Goal: Find specific page/section: Find specific page/section

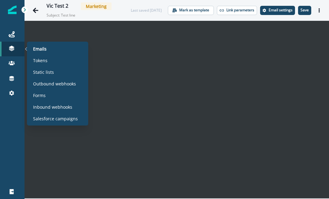
click at [13, 46] on icon at bounding box center [12, 48] width 6 height 6
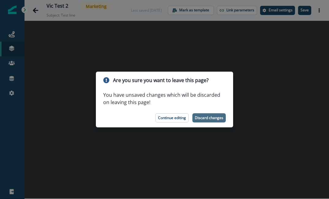
click at [206, 120] on p "Discard changes" at bounding box center [209, 118] width 28 height 4
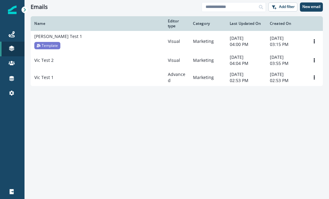
click at [125, 108] on div "Name Editor type Category Last Updated On Created On [PERSON_NAME] Test 1 Templ…" at bounding box center [176, 107] width 304 height 182
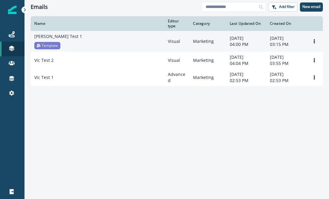
click at [79, 46] on div "[PERSON_NAME] Test 1 Template" at bounding box center [97, 41] width 126 height 16
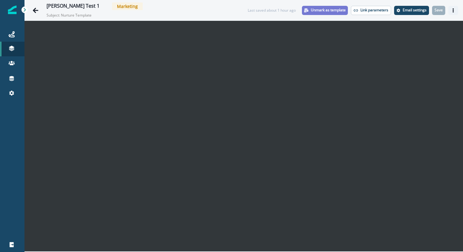
click at [328, 13] on button "Actions" at bounding box center [453, 10] width 10 height 9
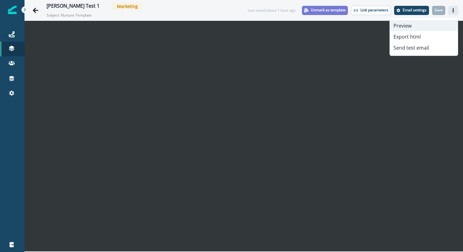
click at [328, 23] on button "Preview" at bounding box center [424, 25] width 68 height 11
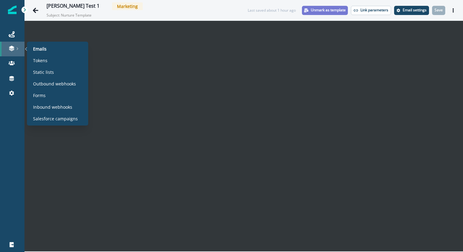
click at [13, 51] on icon at bounding box center [12, 48] width 6 height 6
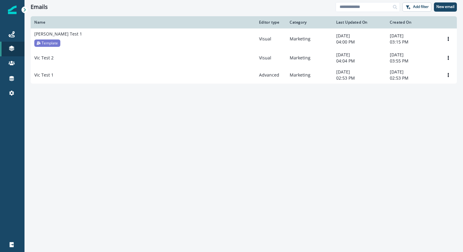
click at [126, 117] on div "Name Editor type Category Last Updated On Created On [PERSON_NAME] Test 1 Templ…" at bounding box center [243, 133] width 438 height 235
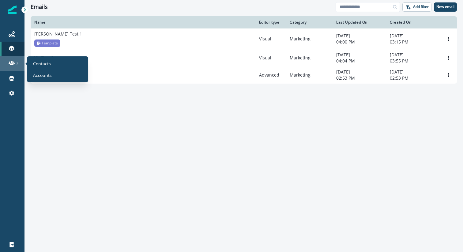
click at [15, 64] on div at bounding box center [12, 63] width 20 height 6
